Goal: Task Accomplishment & Management: Manage account settings

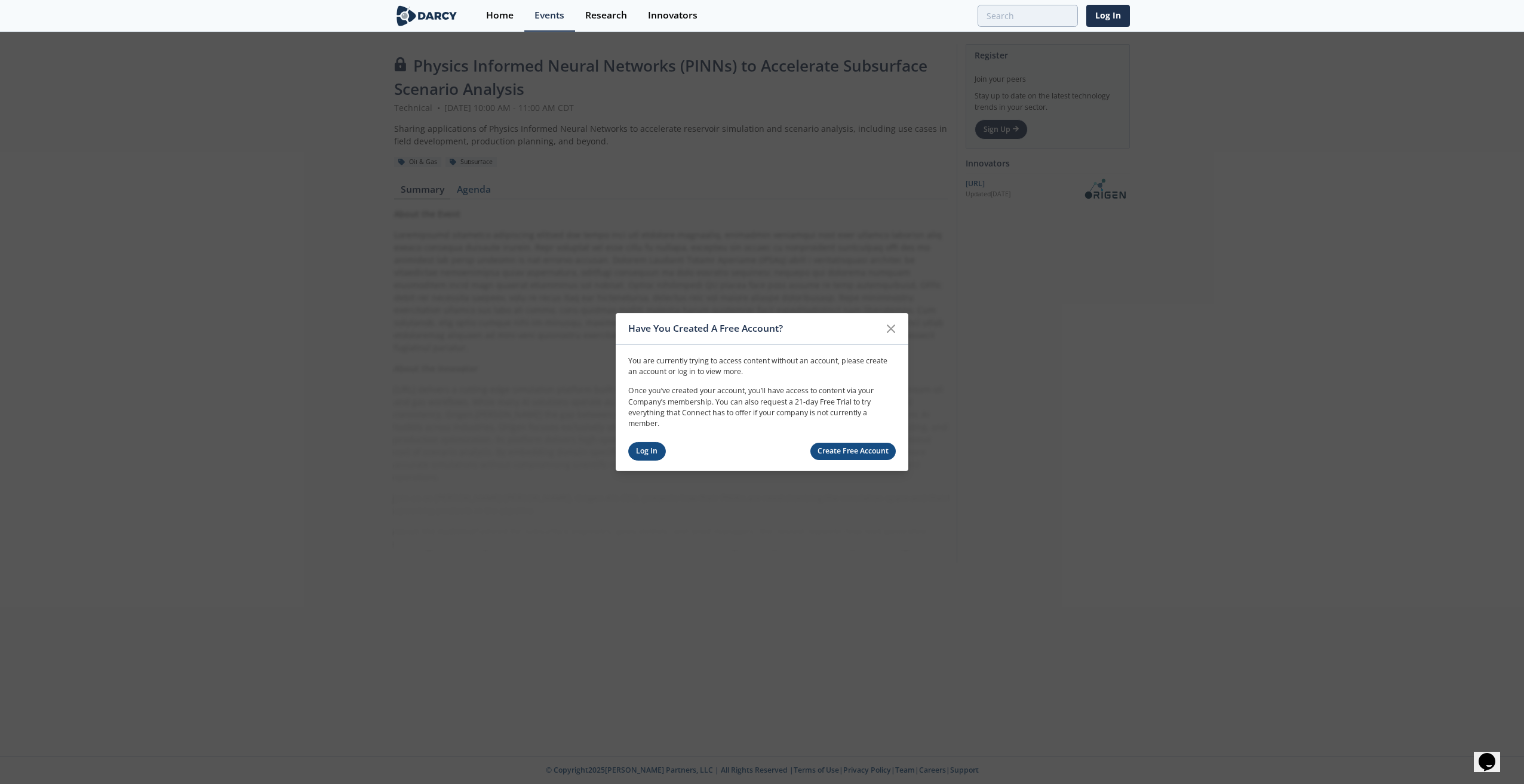
click at [645, 449] on link "Log In" at bounding box center [648, 451] width 38 height 18
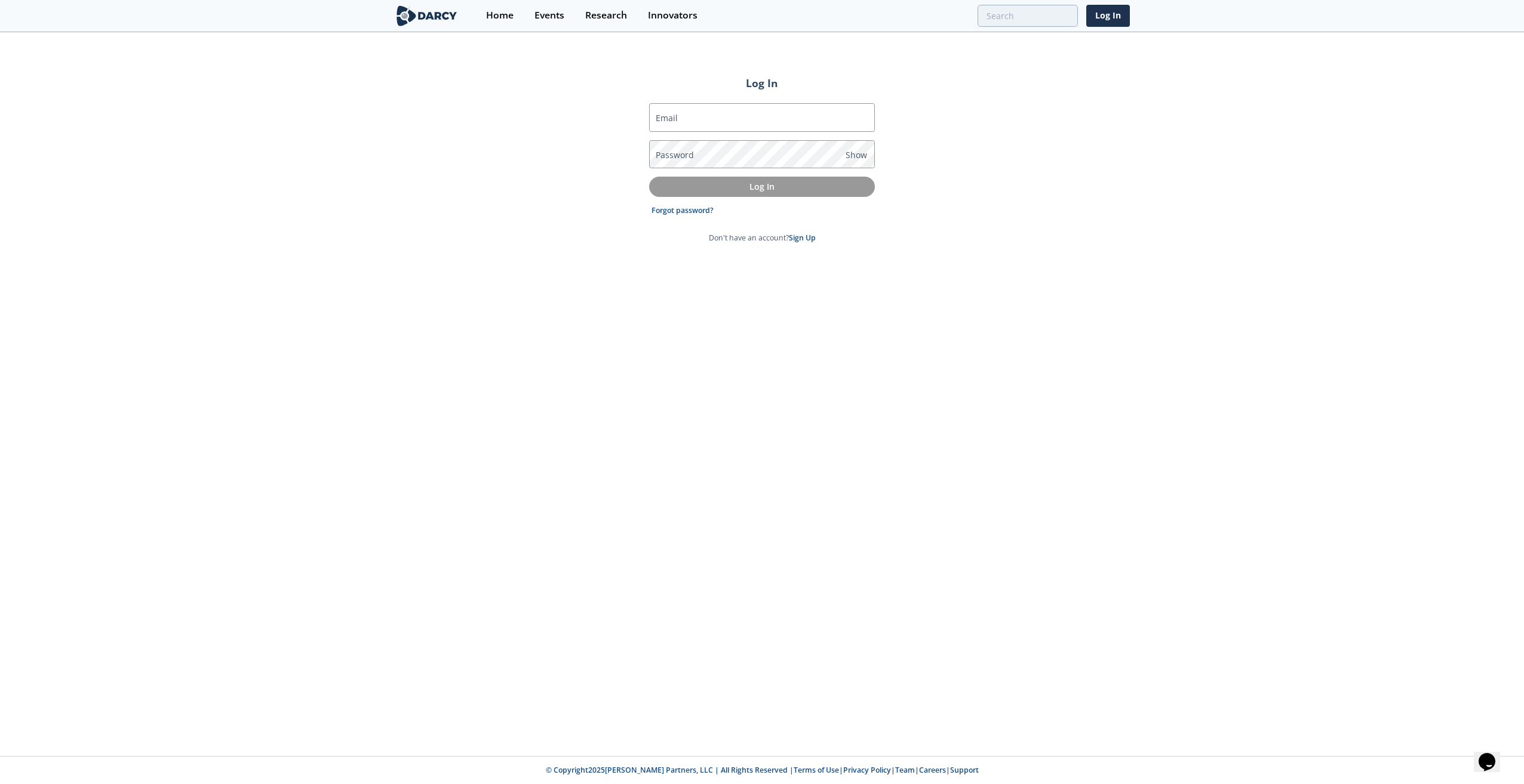
type input "[EMAIL_ADDRESS][DOMAIN_NAME]"
click at [761, 190] on p "Log In" at bounding box center [762, 187] width 209 height 13
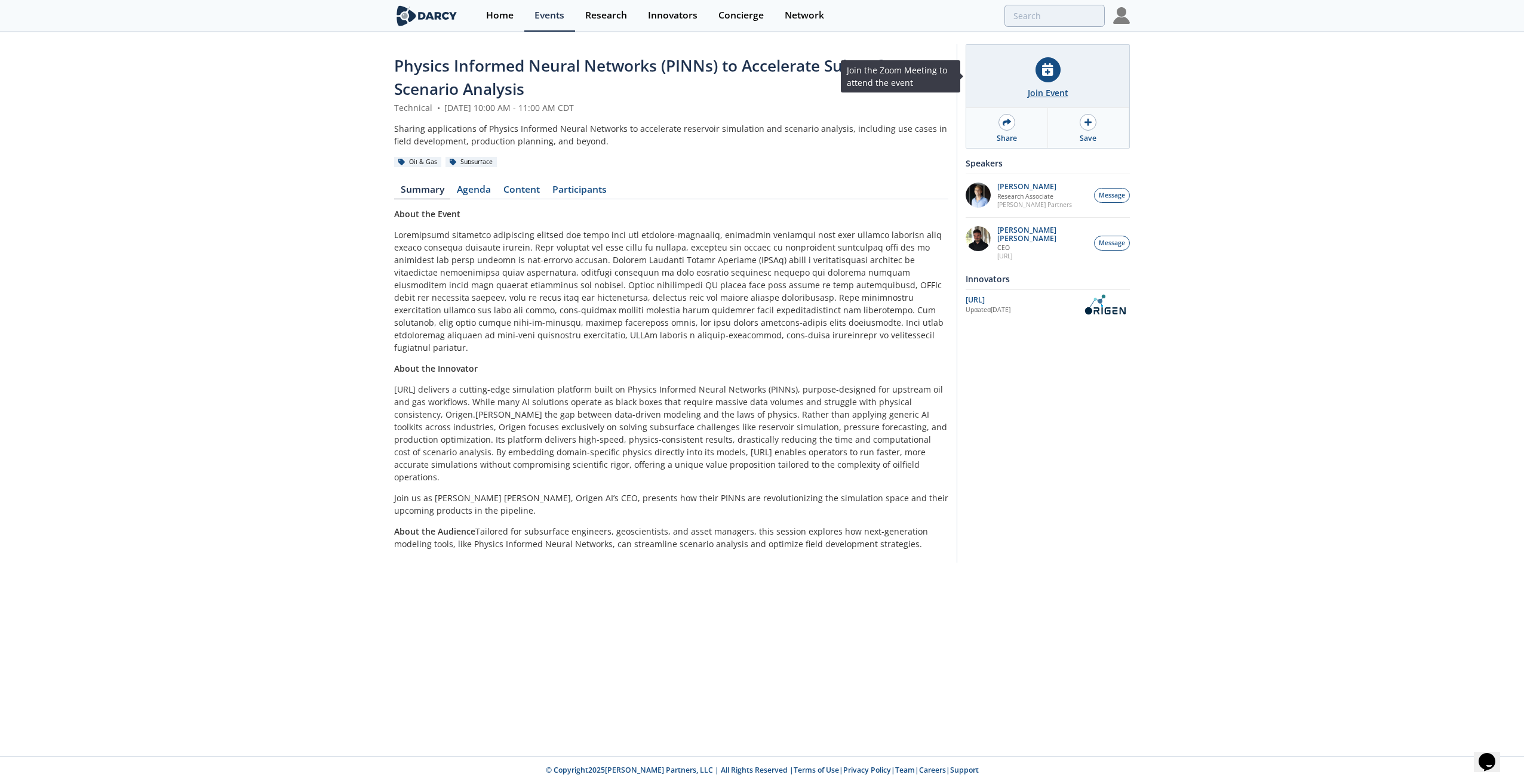
click at [1042, 79] on div at bounding box center [1048, 70] width 25 height 25
